Goal: Task Accomplishment & Management: Manage account settings

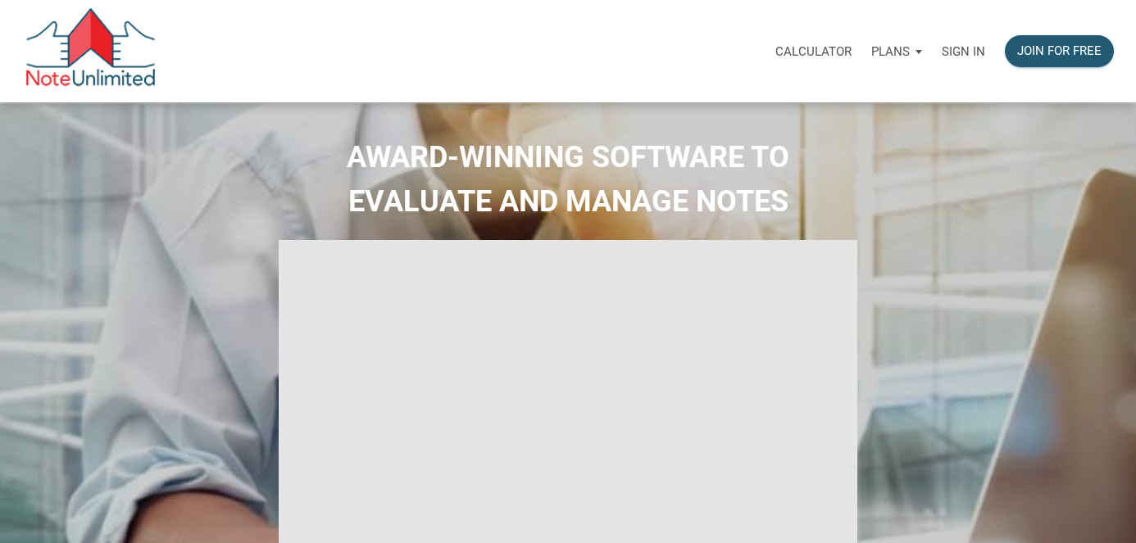
click at [963, 50] on p "Sign in" at bounding box center [962, 51] width 43 height 15
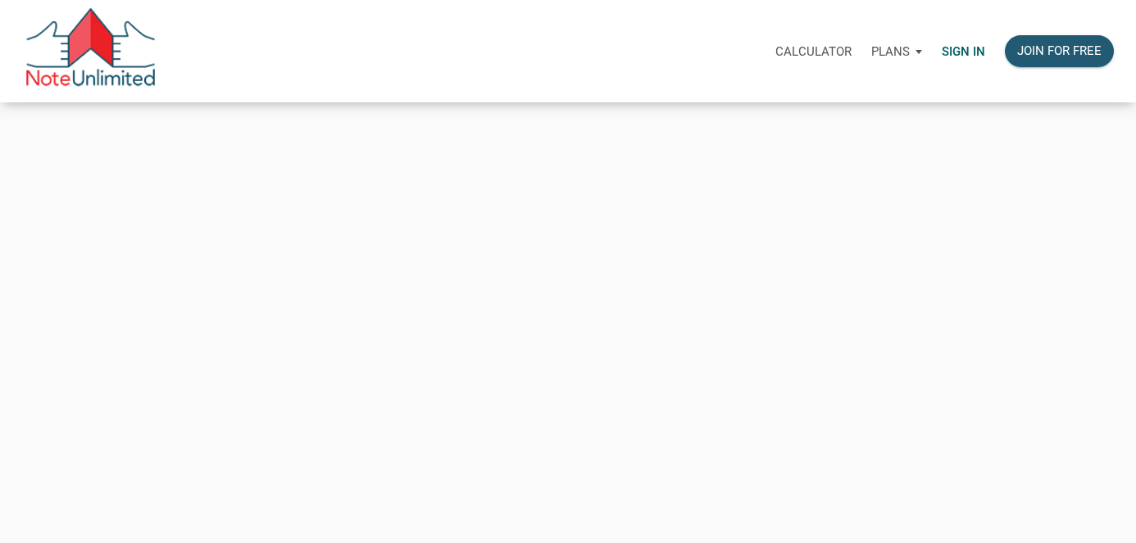
type input "automationnoteunlimited+buyer@gmail.com"
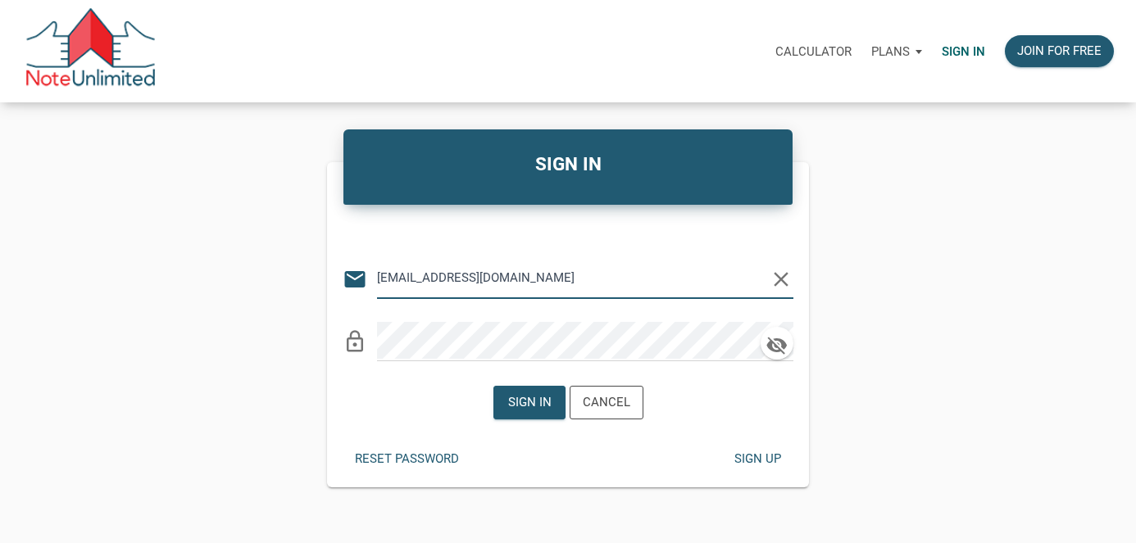
click at [778, 279] on icon "clear" at bounding box center [780, 279] width 25 height 25
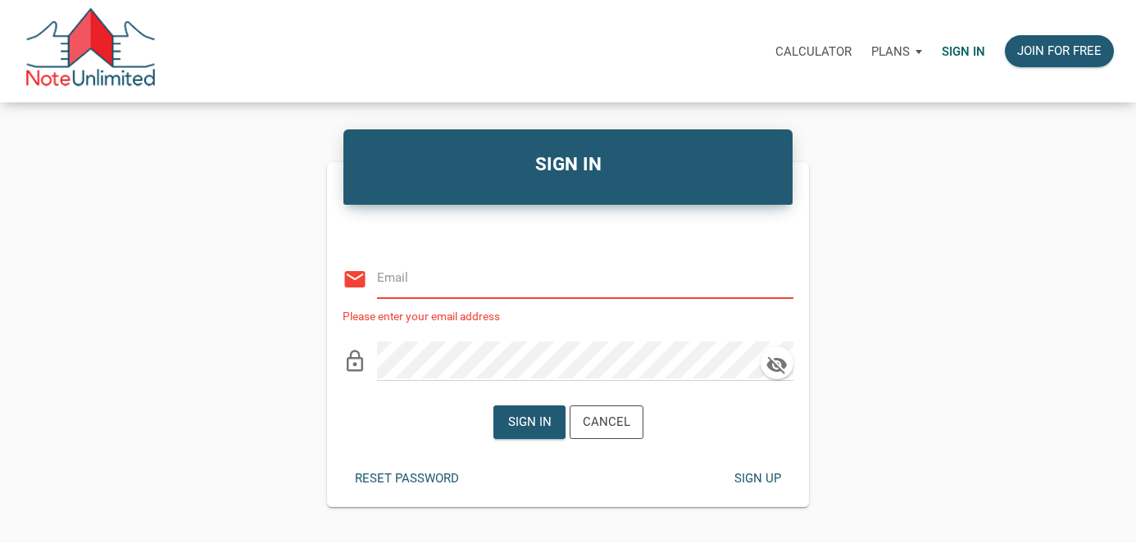
click at [560, 269] on input "email" at bounding box center [573, 278] width 392 height 37
paste input "automationnoteunlimited+uploadNote@gmail.com"
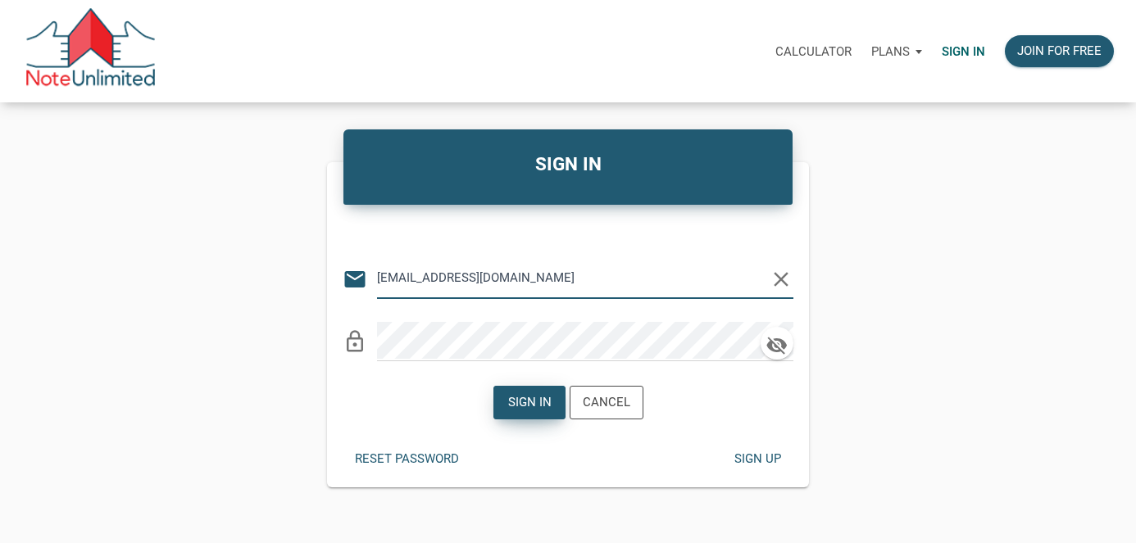
type input "automationnoteunlimited+uploadNote@gmail.com"
click at [522, 408] on div "Sign in" at bounding box center [528, 402] width 43 height 19
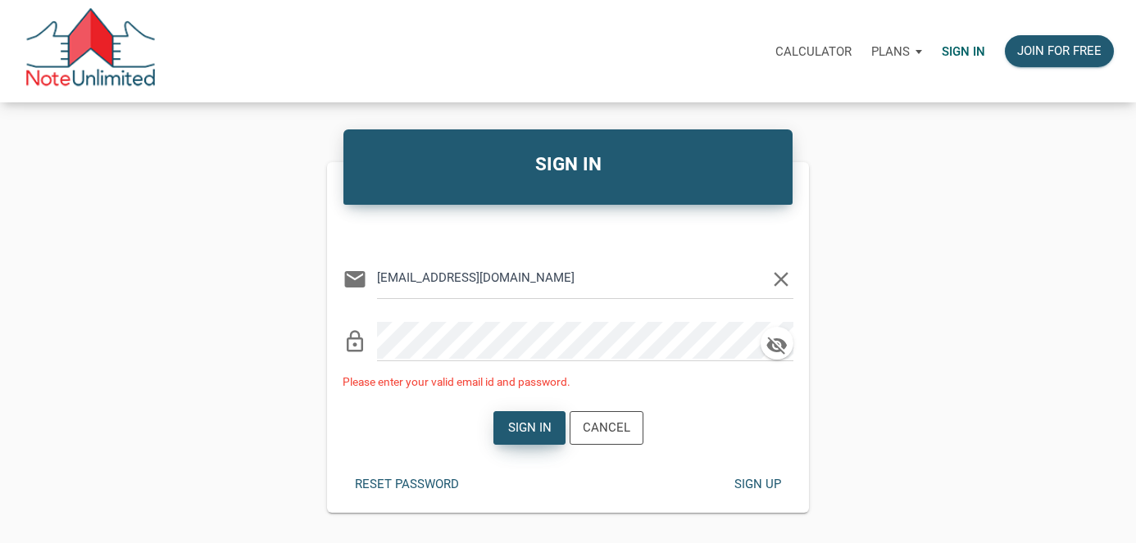
click at [524, 421] on div "Sign in" at bounding box center [528, 428] width 43 height 19
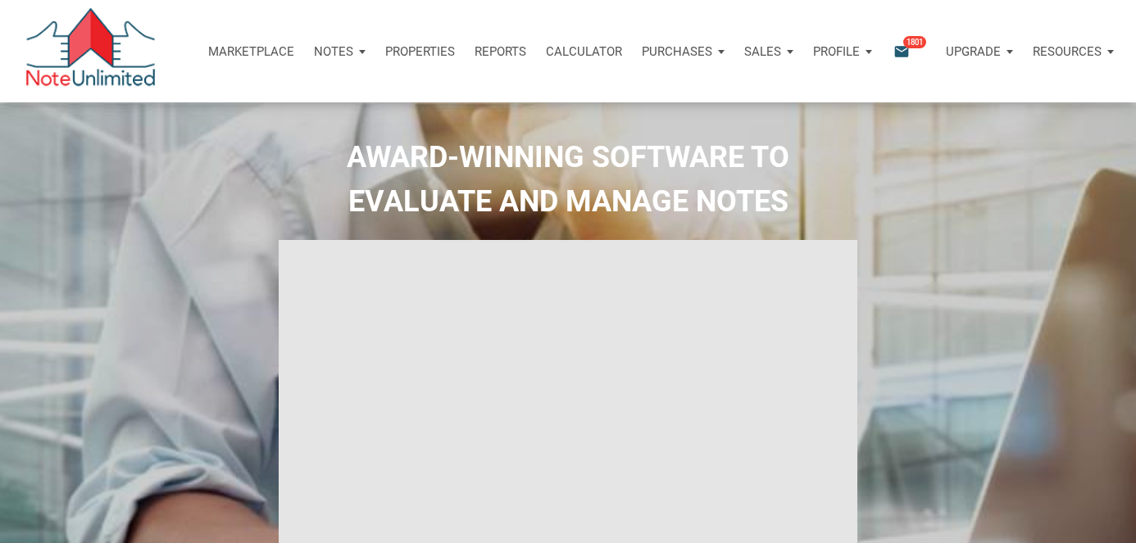
type input "Introduction to new features"
select select
click at [362, 48] on div "Notes" at bounding box center [339, 51] width 71 height 49
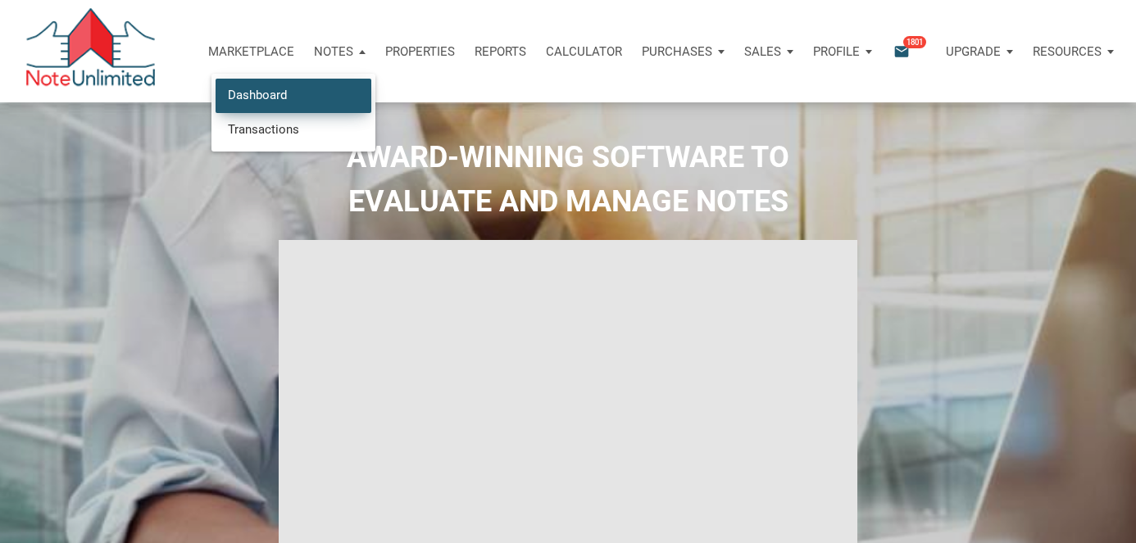
click at [264, 106] on link "Dashboard" at bounding box center [293, 96] width 156 height 34
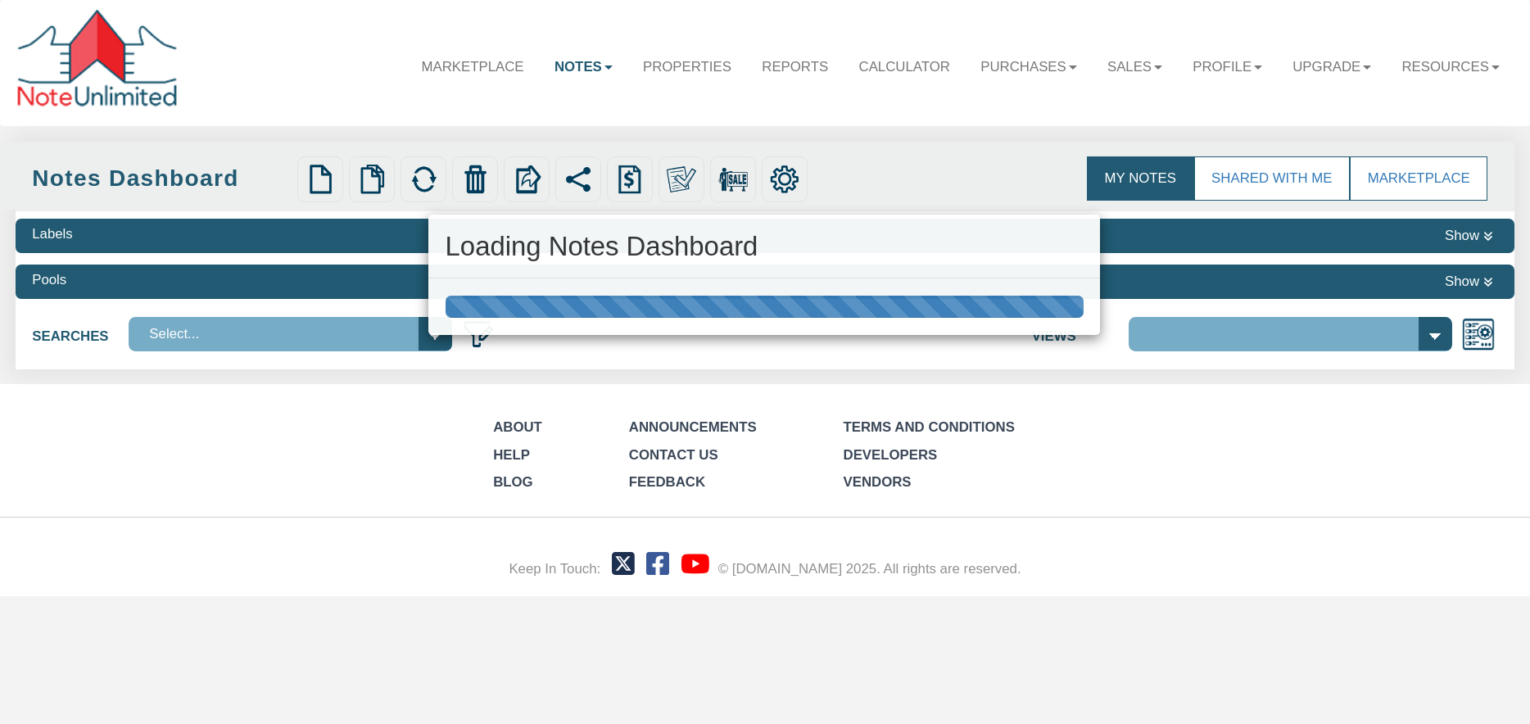
select select "3"
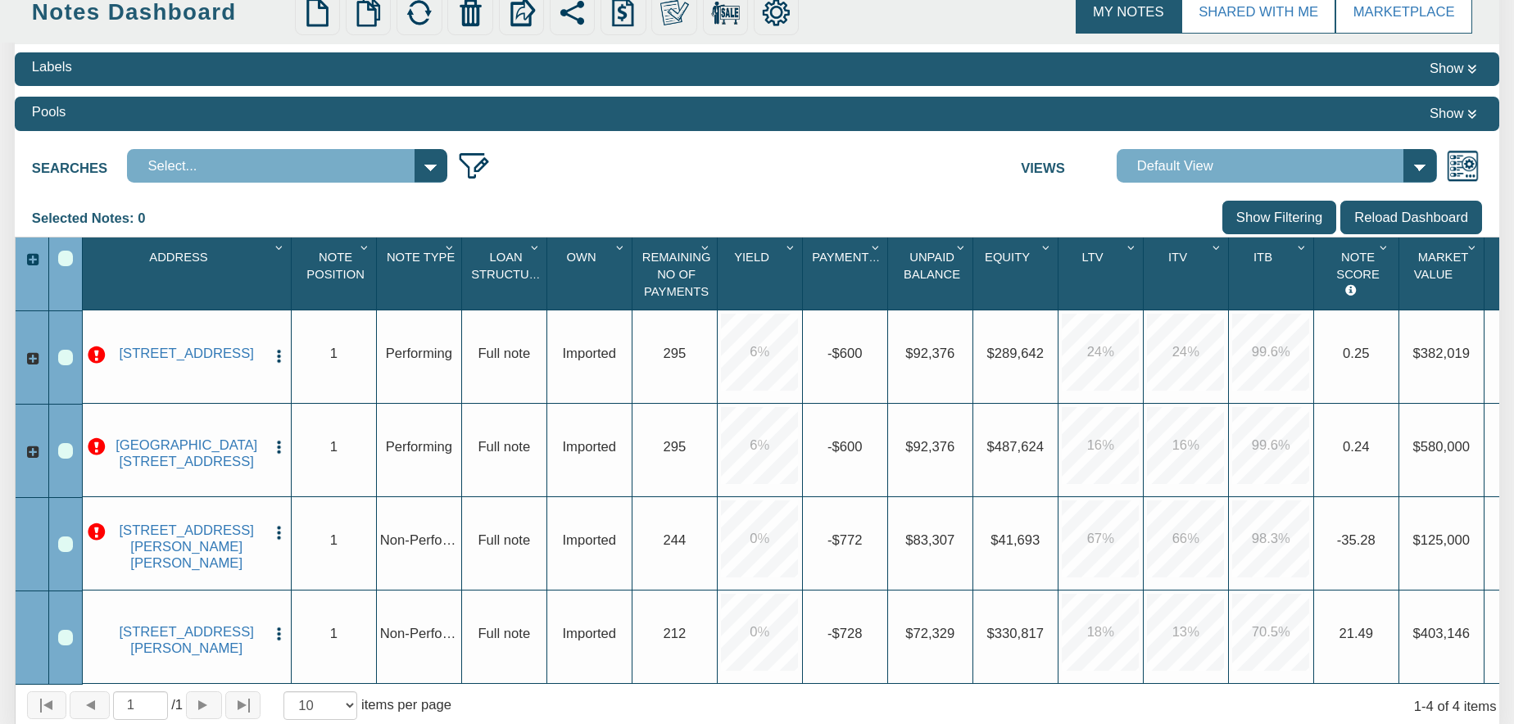
scroll to position [170, 0]
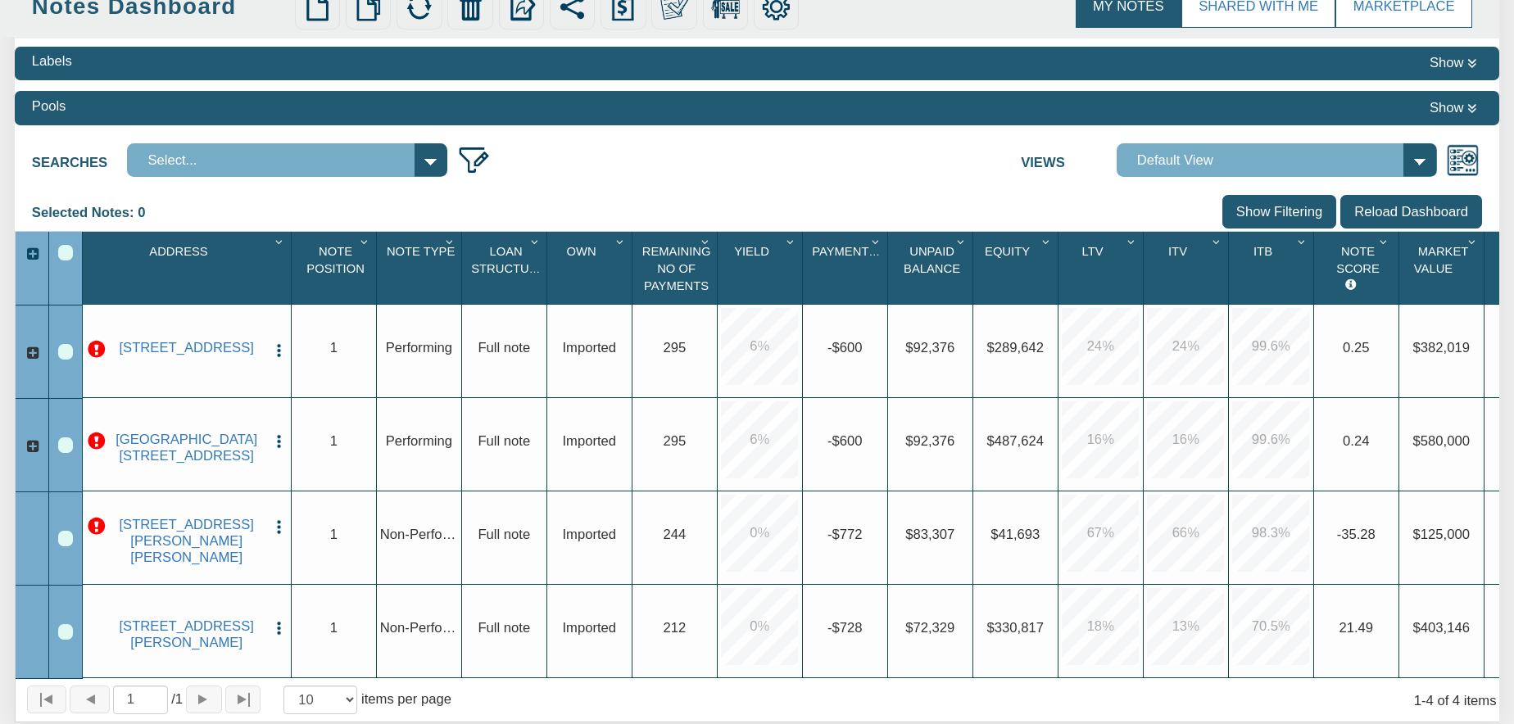
click at [100, 536] on p at bounding box center [97, 527] width 18 height 18
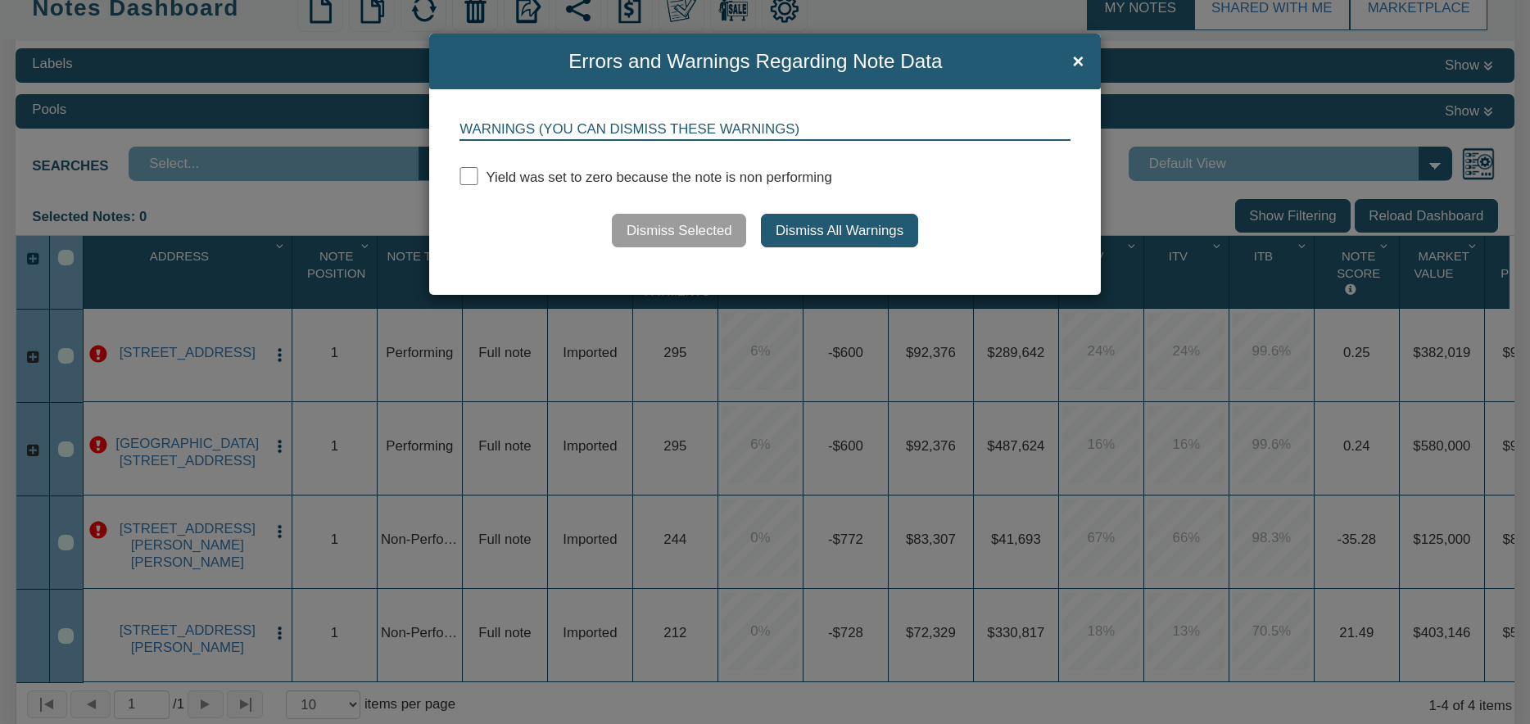
click at [469, 175] on input "checkbox" at bounding box center [469, 176] width 18 height 18
checkbox input "true"
click at [686, 228] on button "Dismiss Selected" at bounding box center [679, 231] width 134 height 34
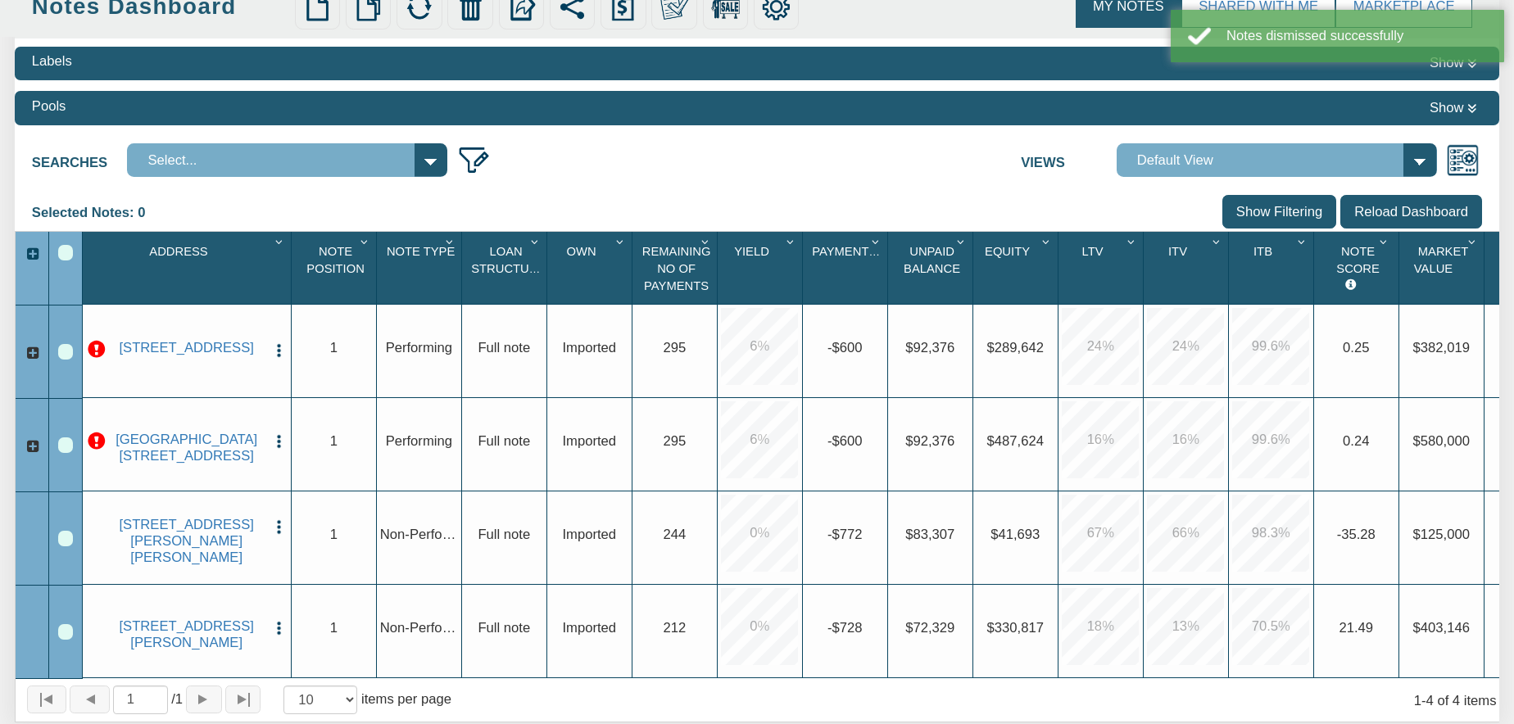
click at [95, 448] on p at bounding box center [97, 442] width 18 height 18
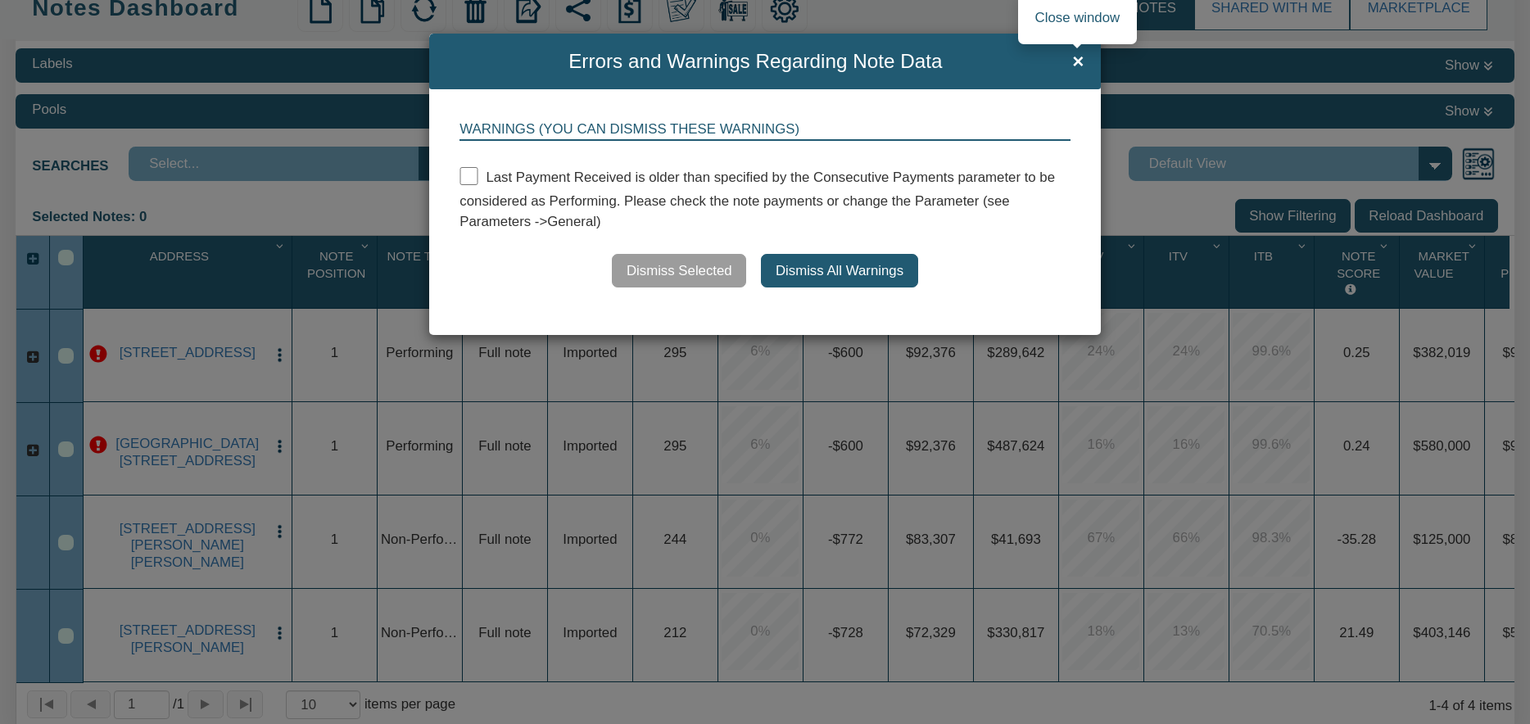
click at [1079, 65] on span "×" at bounding box center [1077, 62] width 11 height 22
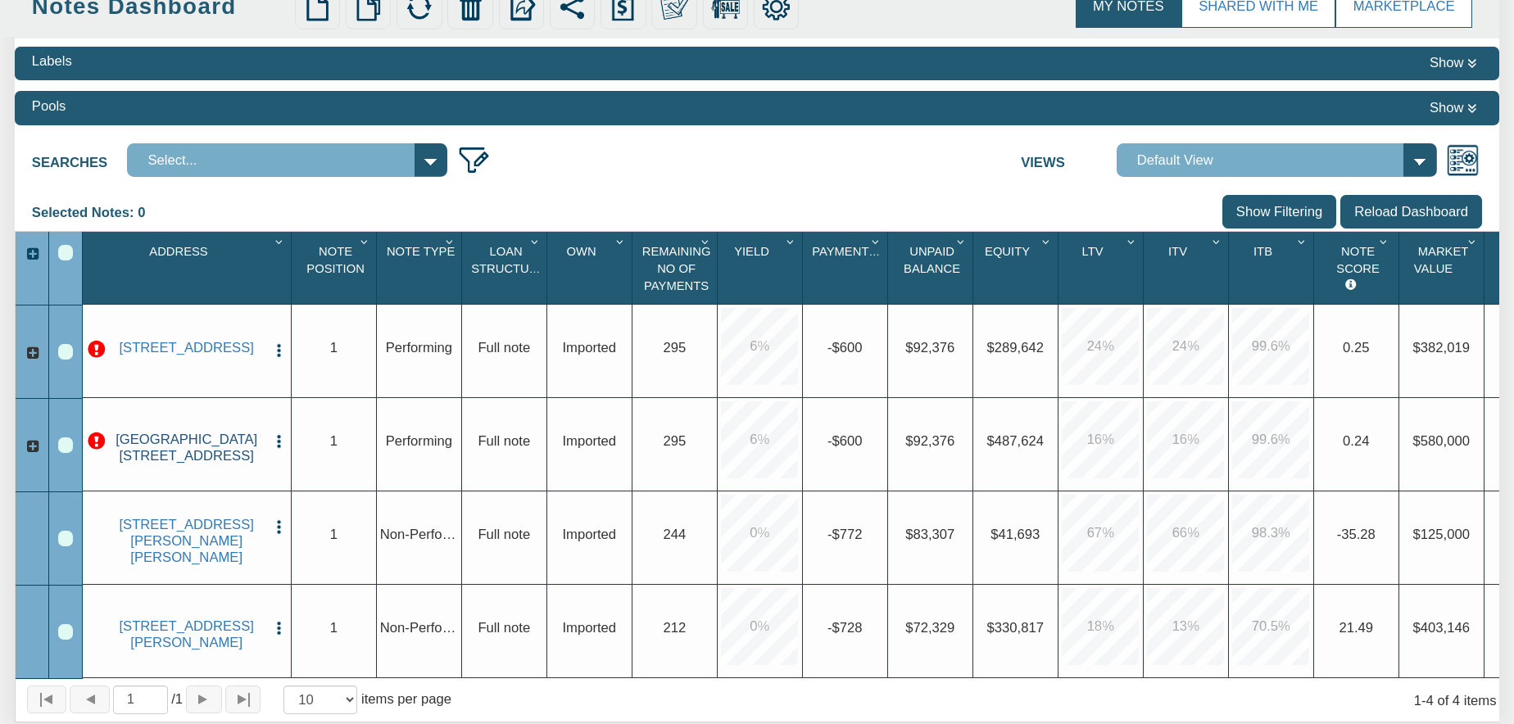
click at [212, 459] on link "[GEOGRAPHIC_DATA][STREET_ADDRESS]" at bounding box center [186, 448] width 157 height 33
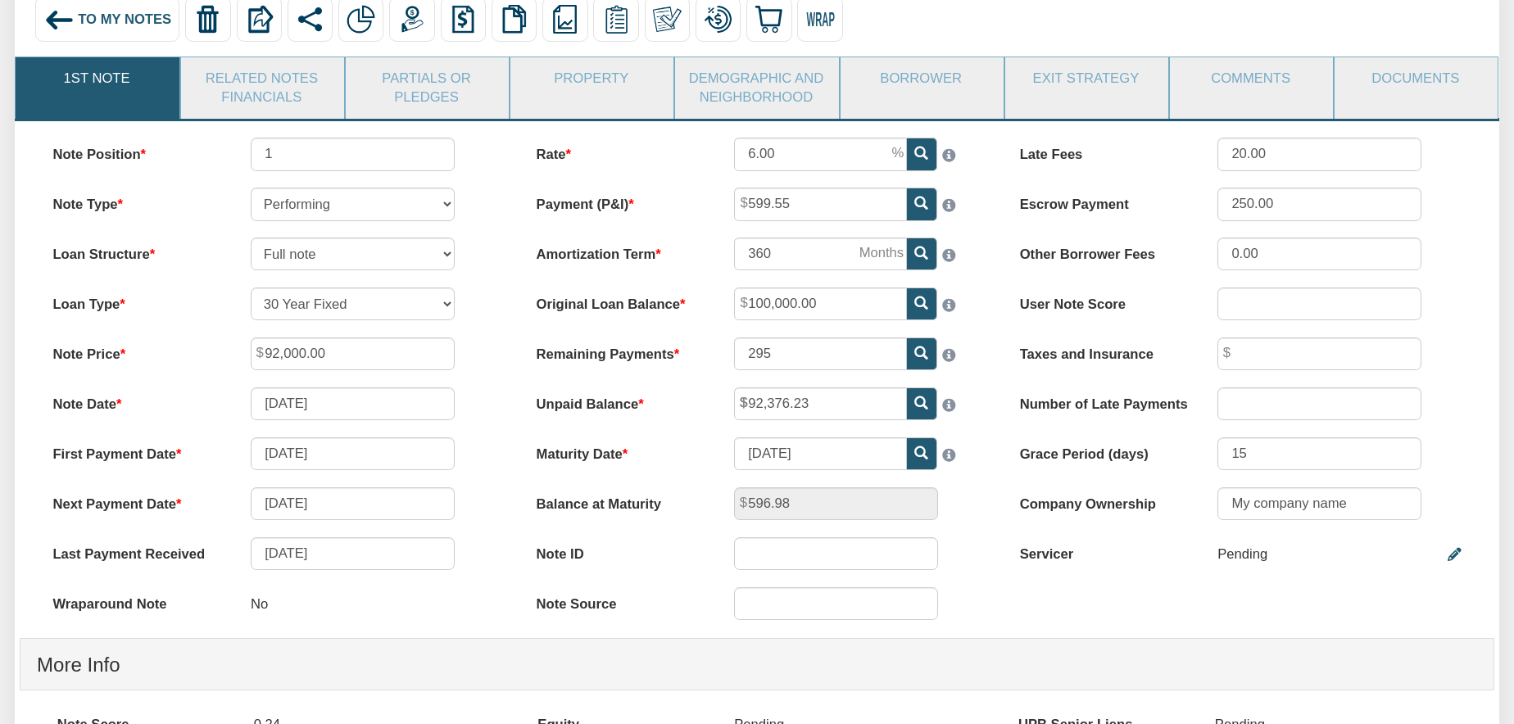
scroll to position [159, 0]
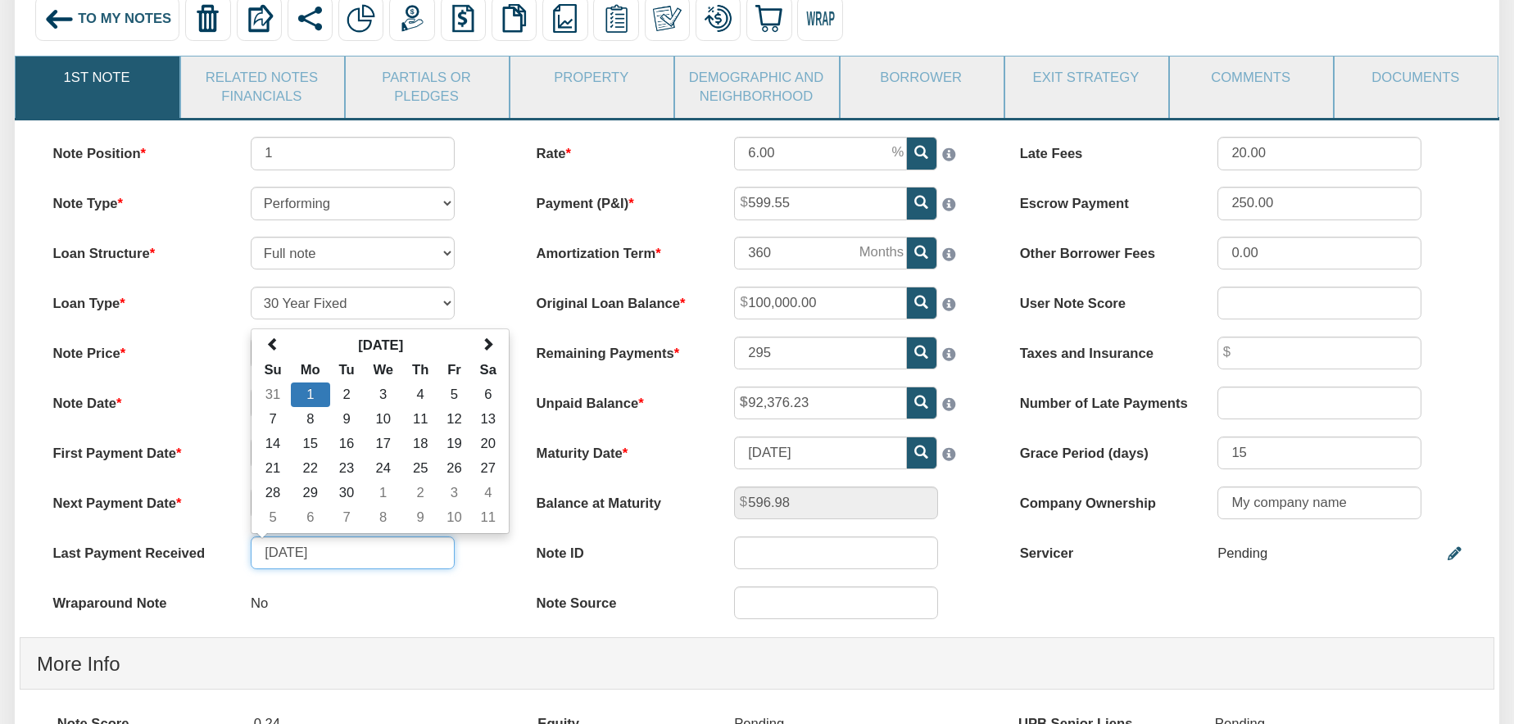
drag, startPoint x: 360, startPoint y: 566, endPoint x: 262, endPoint y: 558, distance: 97.8
click at [262, 558] on input "[DATE]" at bounding box center [353, 554] width 204 height 34
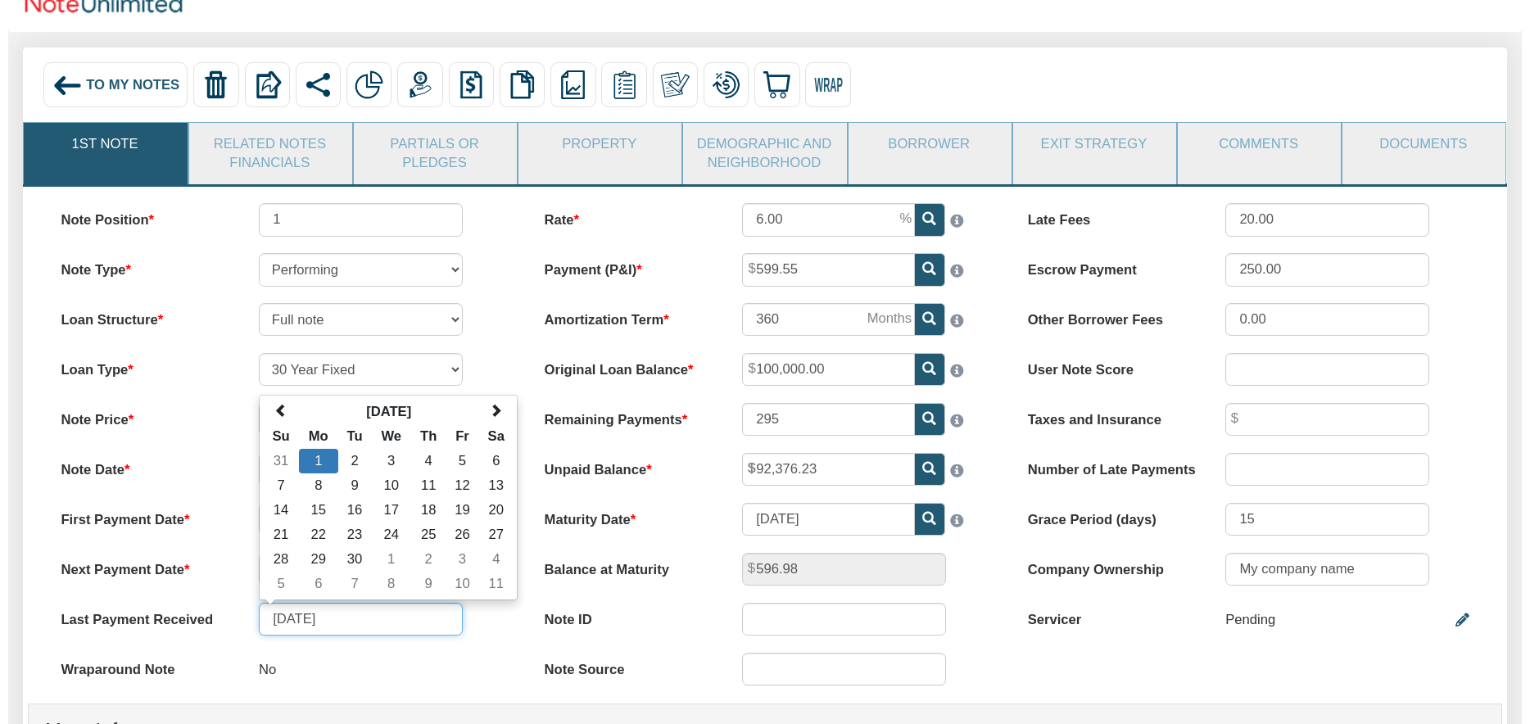
scroll to position [0, 0]
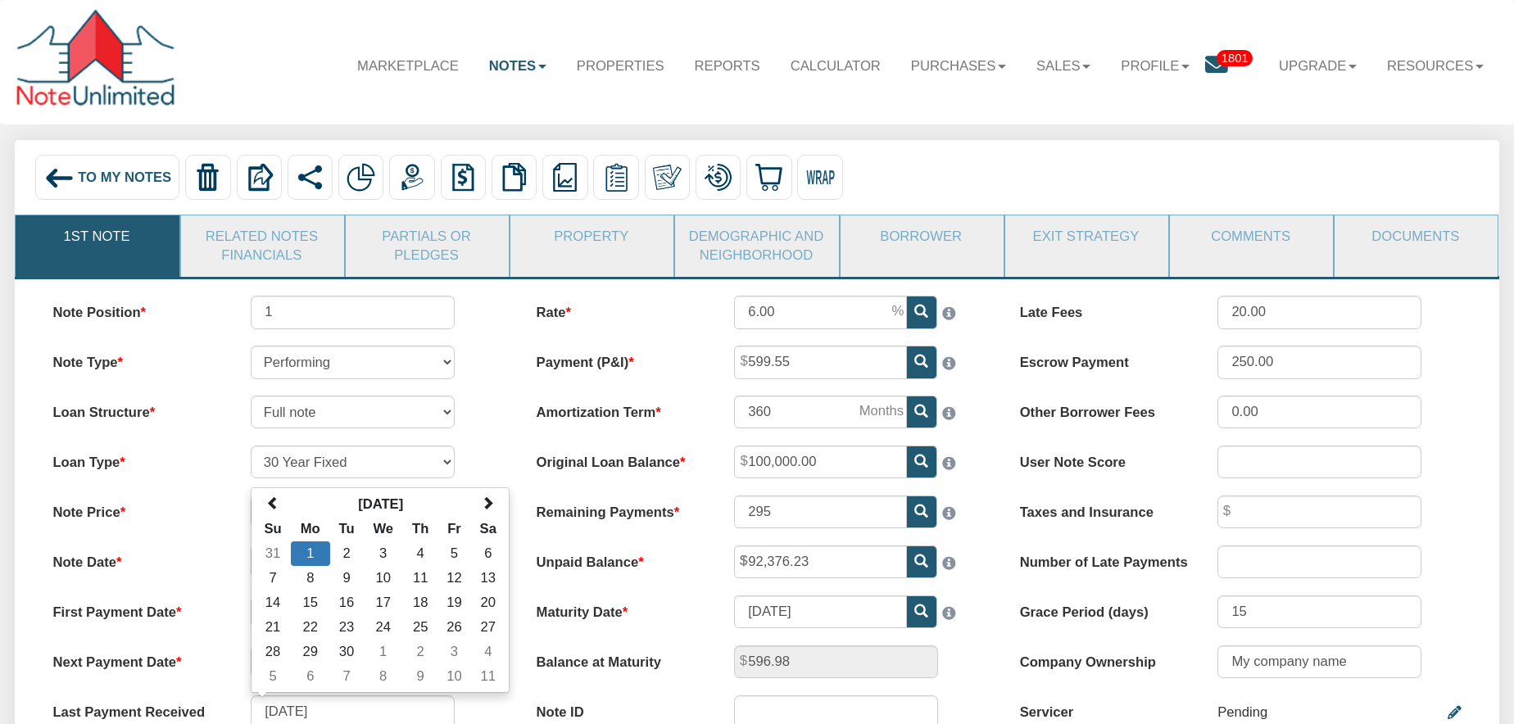
click at [81, 173] on span "To My Notes" at bounding box center [124, 178] width 93 height 16
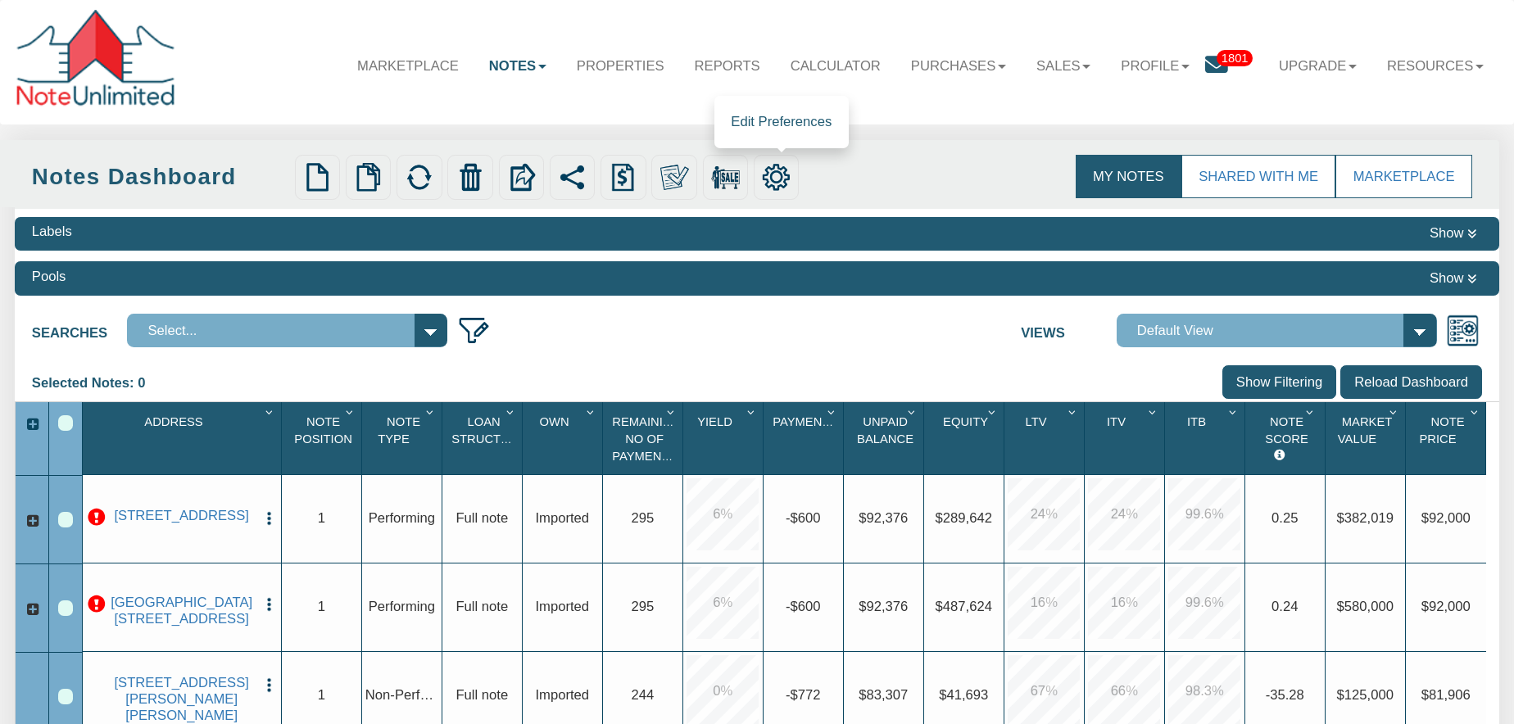
click at [782, 176] on img at bounding box center [776, 177] width 29 height 29
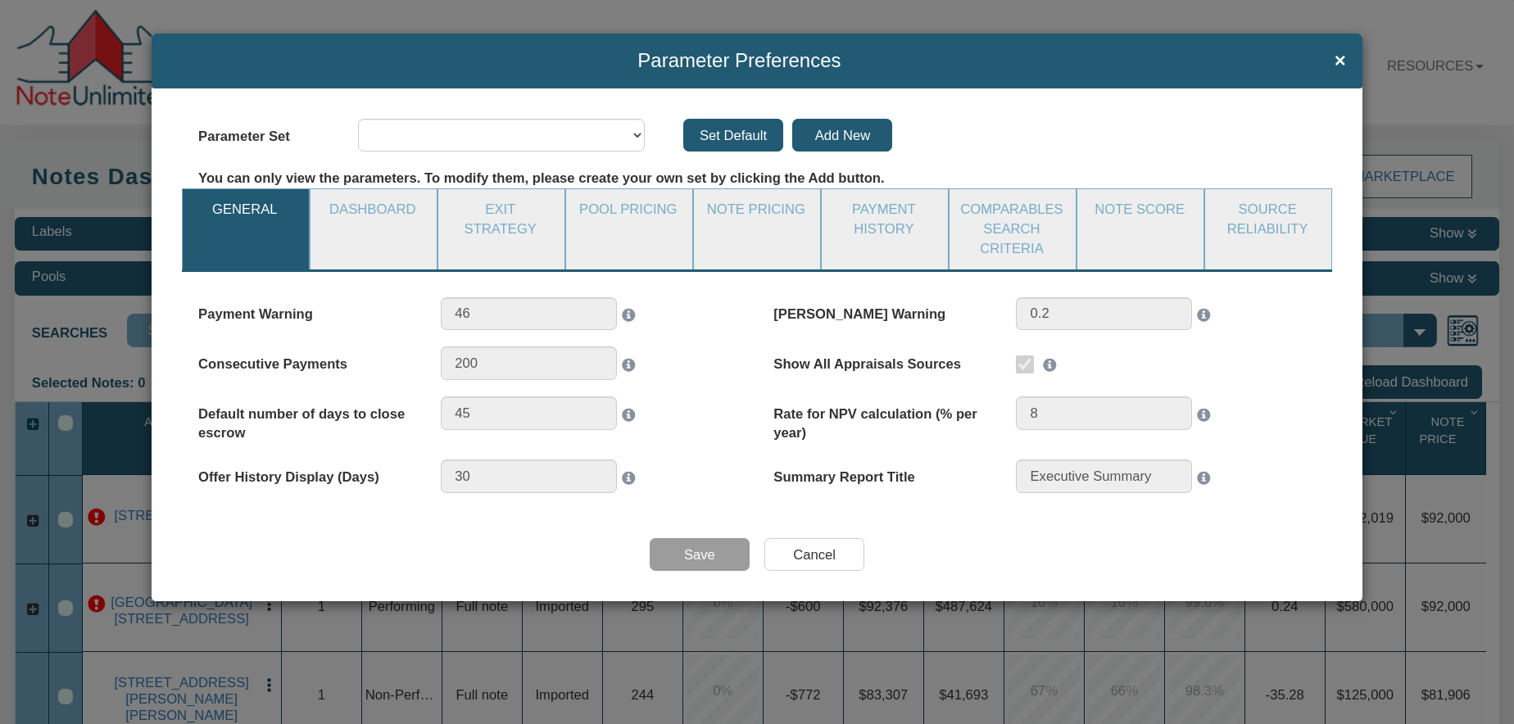
select select "object:9778"
